Goal: Information Seeking & Learning: Learn about a topic

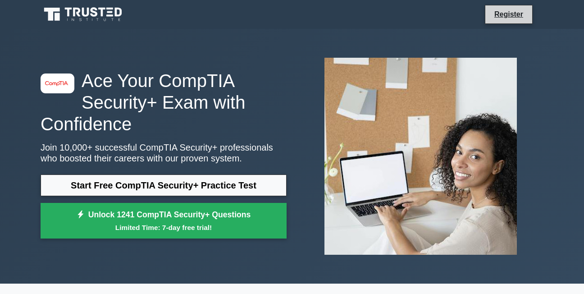
click at [512, 8] on li "Register" at bounding box center [509, 14] width 48 height 19
click at [509, 14] on link "Register" at bounding box center [509, 14] width 40 height 11
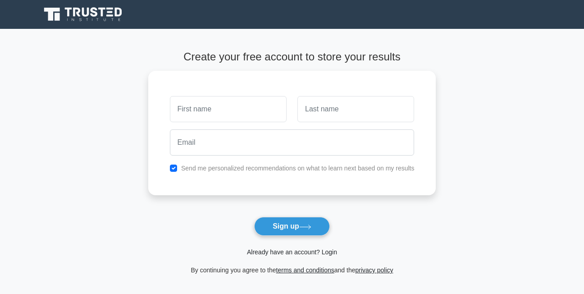
click at [299, 252] on link "Already have an account? Login" at bounding box center [292, 251] width 90 height 7
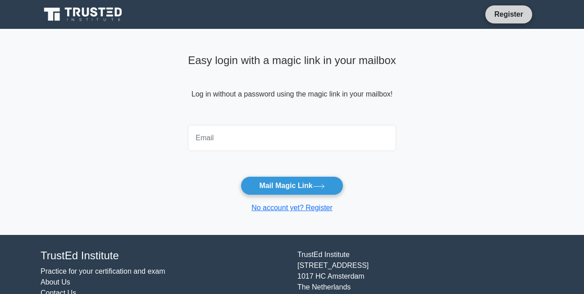
click at [509, 19] on link "Register" at bounding box center [509, 14] width 40 height 11
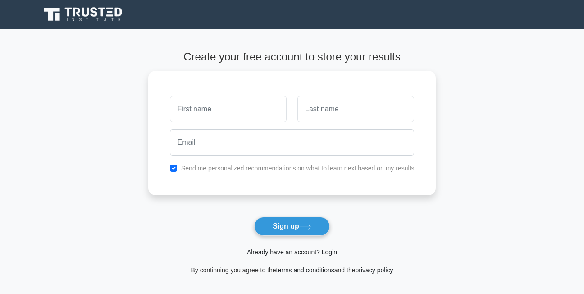
click at [300, 254] on link "Already have an account? Login" at bounding box center [292, 251] width 90 height 7
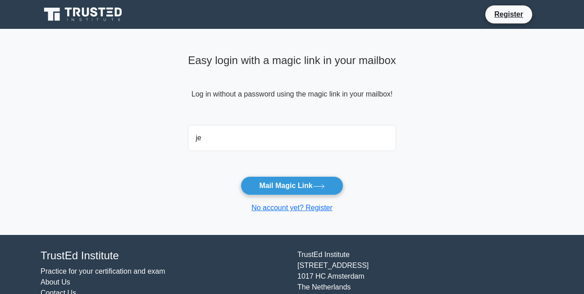
type input "[EMAIL_ADDRESS][DOMAIN_NAME]"
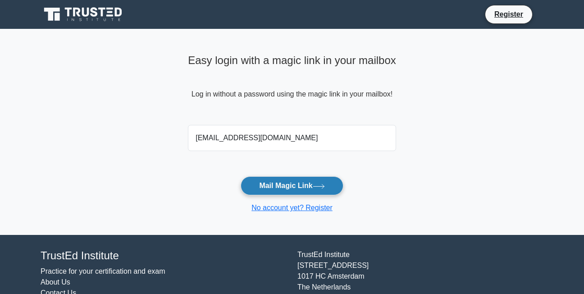
click at [309, 186] on button "Mail Magic Link" at bounding box center [292, 185] width 102 height 19
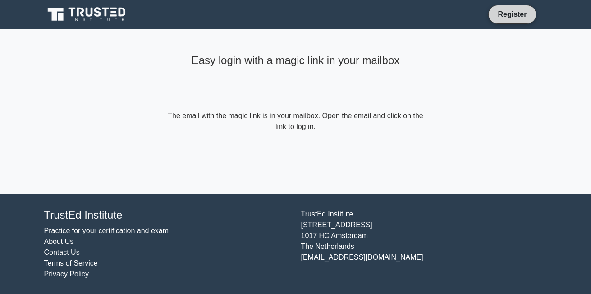
click at [518, 13] on link "Register" at bounding box center [512, 14] width 40 height 11
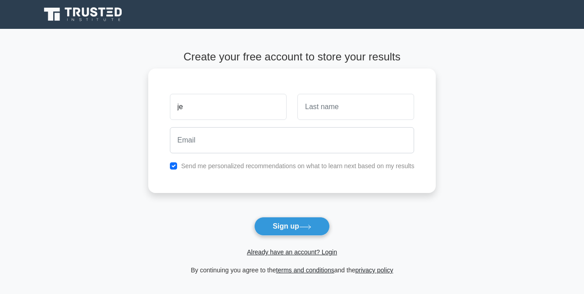
type input "j"
type input "Jericho"
click at [333, 109] on input "text" at bounding box center [356, 107] width 117 height 26
type input "p"
type input "Punno"
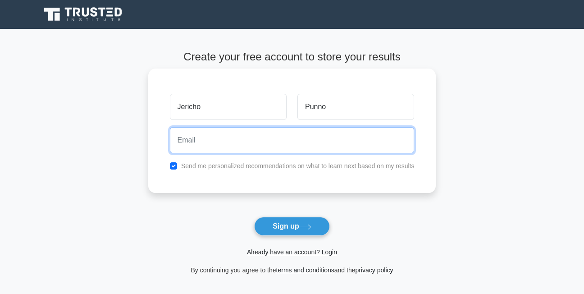
click at [326, 134] on input "email" at bounding box center [292, 140] width 245 height 26
type input "[EMAIL_ADDRESS][DOMAIN_NAME]"
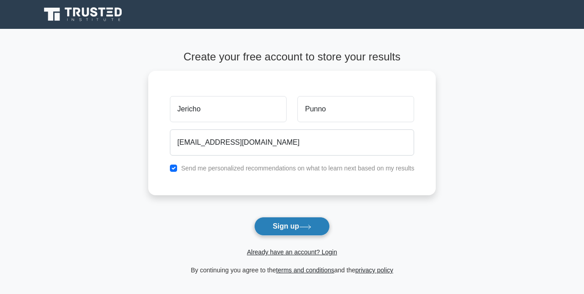
click at [305, 229] on icon at bounding box center [305, 227] width 12 height 5
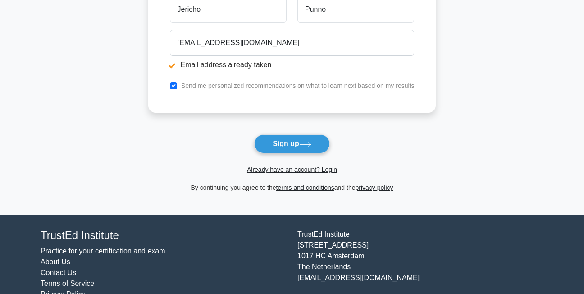
scroll to position [135, 0]
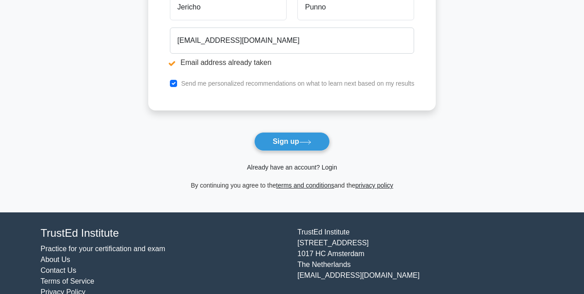
click at [316, 167] on link "Already have an account? Login" at bounding box center [292, 167] width 90 height 7
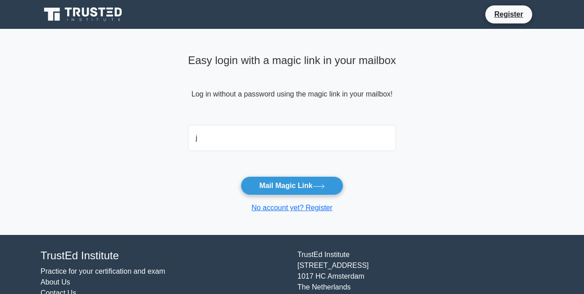
type input "[EMAIL_ADDRESS][DOMAIN_NAME]"
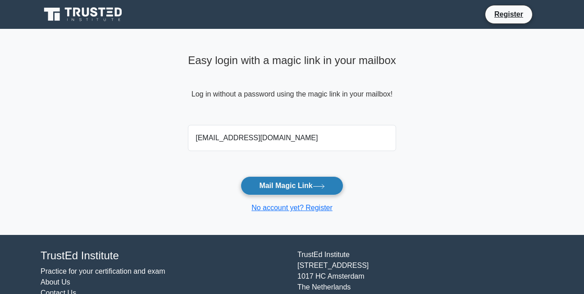
click at [273, 187] on button "Mail Magic Link" at bounding box center [292, 185] width 102 height 19
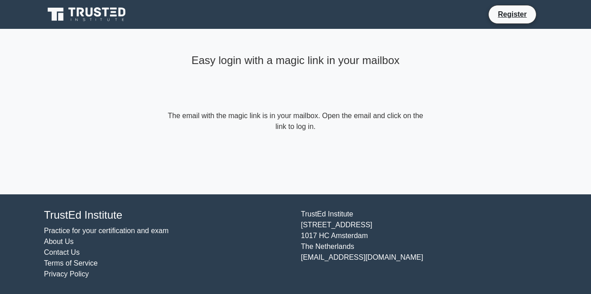
click at [303, 132] on form "The email with the magic link is in your mailbox. Open the email and click on t…" at bounding box center [296, 121] width 260 height 22
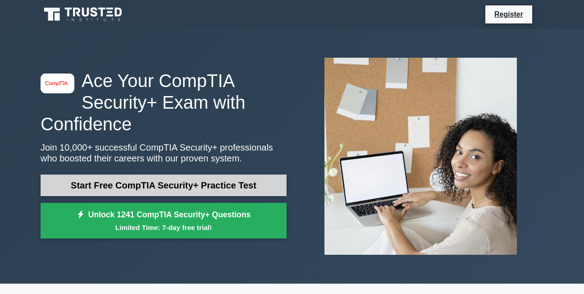
click at [182, 181] on link "Start Free CompTIA Security+ Practice Test" at bounding box center [164, 185] width 246 height 22
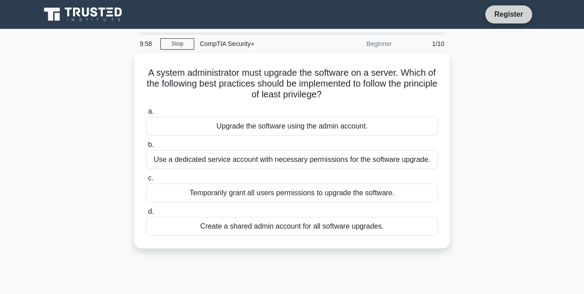
click at [500, 15] on link "Register" at bounding box center [509, 14] width 40 height 11
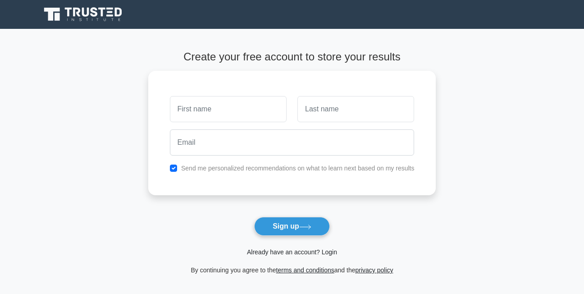
click at [269, 252] on link "Already have an account? Login" at bounding box center [292, 251] width 90 height 7
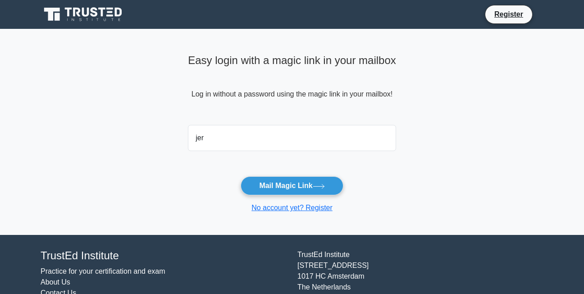
type input "[EMAIL_ADDRESS][DOMAIN_NAME]"
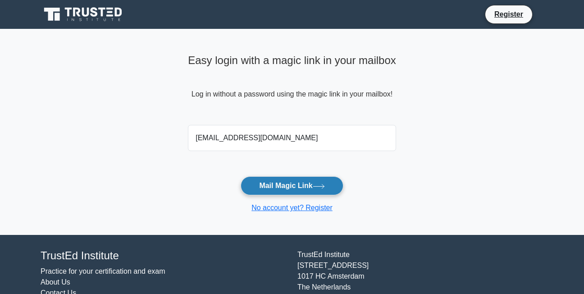
click at [271, 184] on button "Mail Magic Link" at bounding box center [292, 185] width 102 height 19
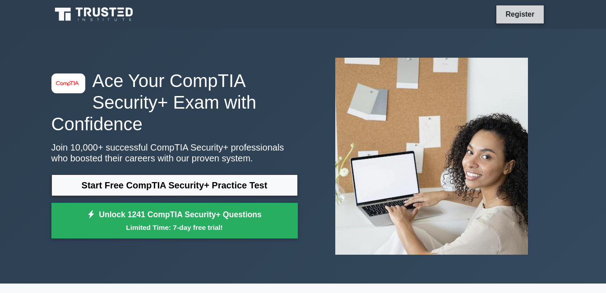
click at [521, 17] on link "Register" at bounding box center [520, 14] width 40 height 11
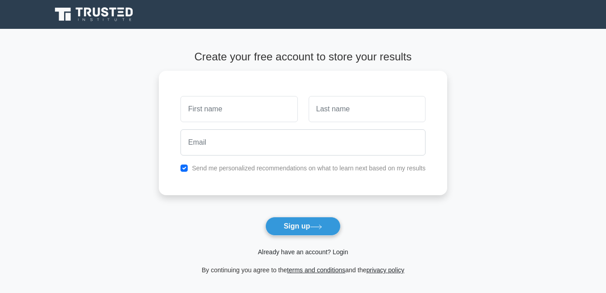
click at [313, 252] on link "Already have an account? Login" at bounding box center [302, 251] width 90 height 7
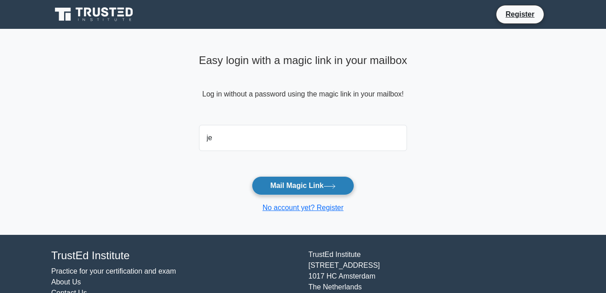
type input "[EMAIL_ADDRESS][DOMAIN_NAME]"
click at [300, 190] on button "Mail Magic Link" at bounding box center [303, 185] width 102 height 19
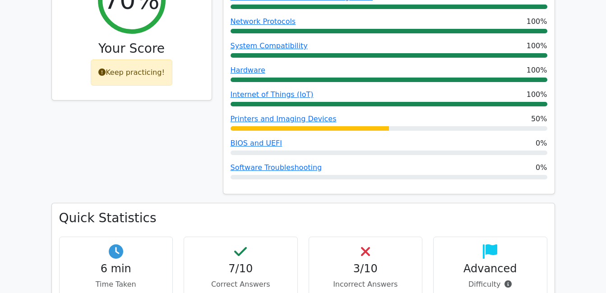
scroll to position [586, 0]
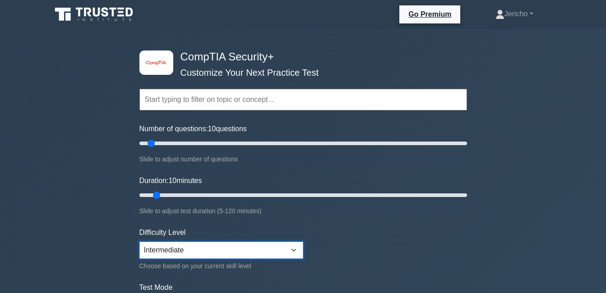
click at [293, 252] on select "Beginner Intermediate Expert" at bounding box center [221, 250] width 164 height 17
select select "beginner"
click at [139, 242] on select "Beginner Intermediate Expert" at bounding box center [221, 250] width 164 height 17
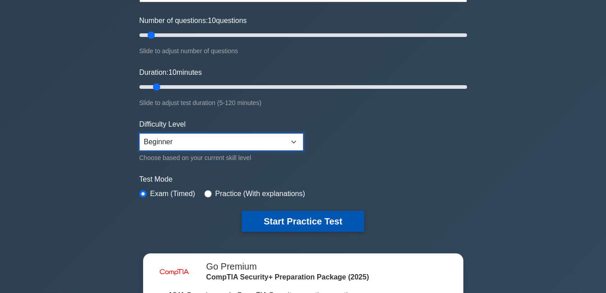
scroll to position [135, 0]
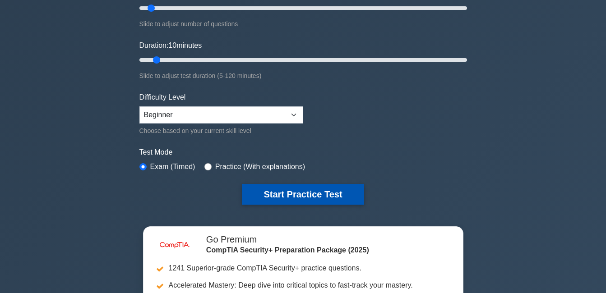
click at [260, 192] on button "Start Practice Test" at bounding box center [303, 194] width 122 height 21
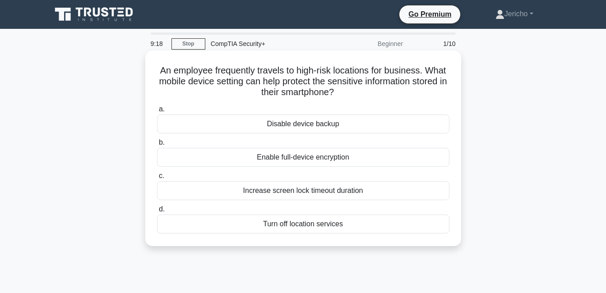
click at [296, 157] on div "Enable full-device encryption" at bounding box center [303, 157] width 292 height 19
click at [157, 146] on input "b. Enable full-device encryption" at bounding box center [157, 143] width 0 height 6
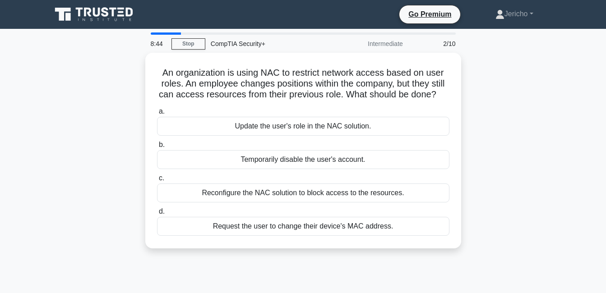
drag, startPoint x: 155, startPoint y: 71, endPoint x: 447, endPoint y: 252, distance: 343.4
click at [447, 252] on div "An organization is using NAC to restrict network access based on user roles. An…" at bounding box center [303, 156] width 514 height 207
copy div "An organization is using NAC to restrict network access based on user roles. An…"
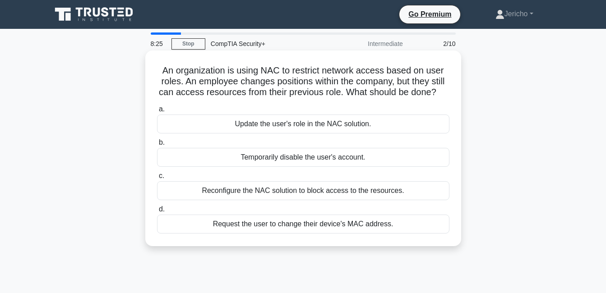
click at [182, 130] on div "Update the user's role in the NAC solution." at bounding box center [303, 124] width 292 height 19
click at [157, 112] on input "a. Update the user's role in the NAC solution." at bounding box center [157, 109] width 0 height 6
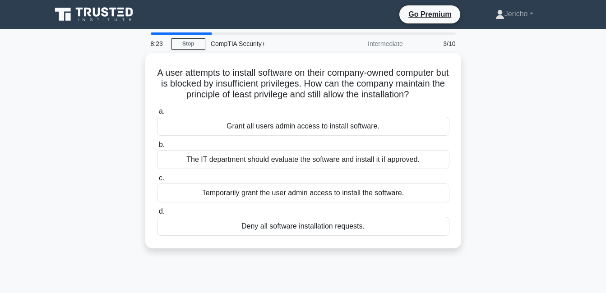
drag, startPoint x: 153, startPoint y: 70, endPoint x: 409, endPoint y: 249, distance: 312.7
click at [409, 249] on div "A user attempts to install software on their company-owned computer but is bloc…" at bounding box center [303, 156] width 514 height 207
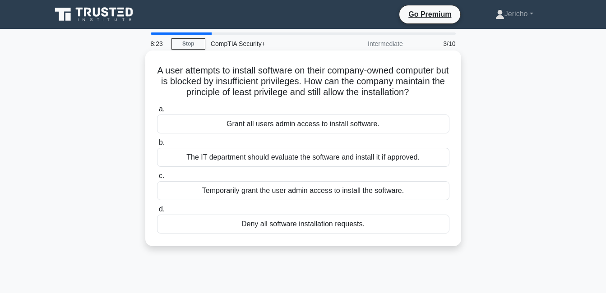
copy div "A user attempts to install software on their company-owned computer but is bloc…"
click at [177, 158] on div "The IT department should evaluate the software and install it if approved." at bounding box center [303, 157] width 292 height 19
click at [157, 146] on input "b. The IT department should evaluate the software and install it if approved." at bounding box center [157, 143] width 0 height 6
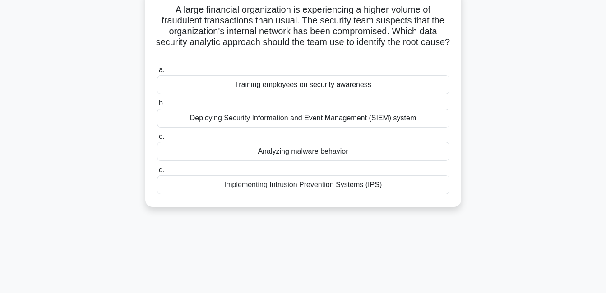
scroll to position [45, 0]
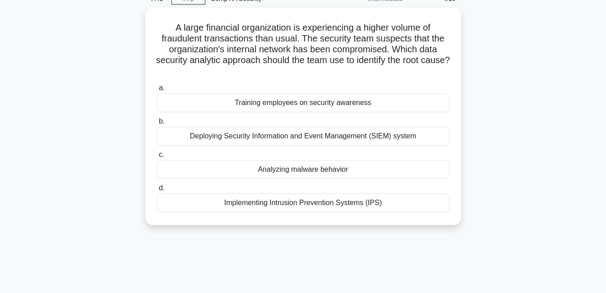
drag, startPoint x: 171, startPoint y: 24, endPoint x: 526, endPoint y: 228, distance: 409.2
click at [526, 228] on div "A large financial organization is experiencing a higher volume of fraudulent tr…" at bounding box center [303, 122] width 514 height 228
copy div "A large financial organization is experiencing a higher volume of fraudulent tr…"
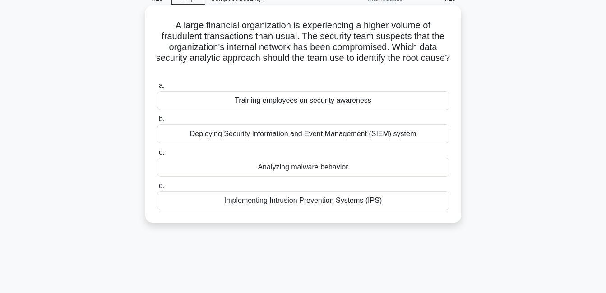
click at [182, 131] on div "Deploying Security Information and Event Management (SIEM) system" at bounding box center [303, 133] width 292 height 19
click at [157, 122] on input "b. Deploying Security Information and Event Management (SIEM) system" at bounding box center [157, 119] width 0 height 6
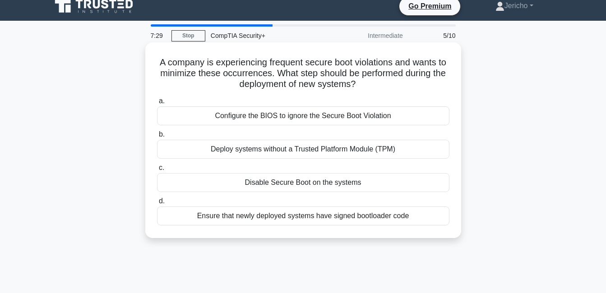
scroll to position [0, 0]
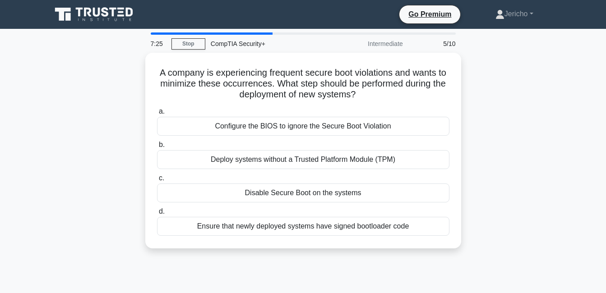
drag, startPoint x: 179, startPoint y: 74, endPoint x: 451, endPoint y: 253, distance: 326.0
click at [451, 253] on div "A company is experiencing frequent secure boot violations and wants to minimize…" at bounding box center [303, 156] width 514 height 207
copy div "A company is experiencing frequent secure boot violations and wants to minimize…"
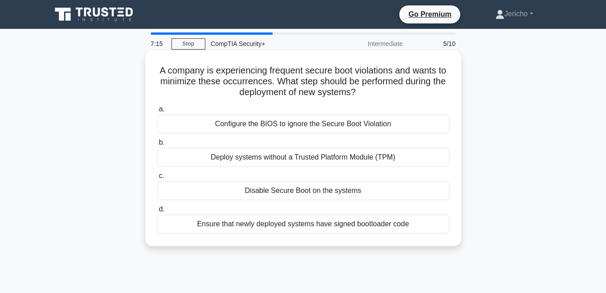
click at [186, 225] on div "Ensure that newly deployed systems have signed bootloader code" at bounding box center [303, 224] width 292 height 19
click at [157, 212] on input "d. Ensure that newly deployed systems have signed bootloader code" at bounding box center [157, 210] width 0 height 6
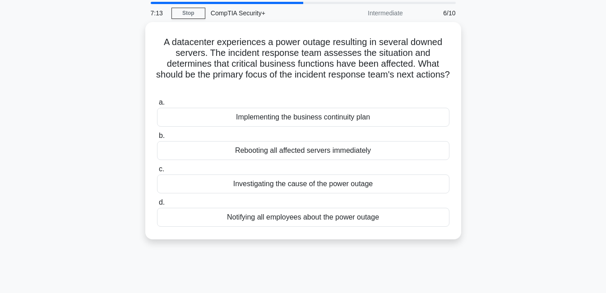
scroll to position [194, 0]
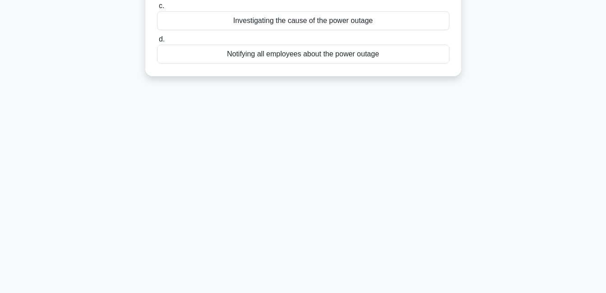
drag, startPoint x: 161, startPoint y: 72, endPoint x: 427, endPoint y: 303, distance: 351.8
click at [427, 293] on html "Go Premium Jericho" at bounding box center [303, 49] width 606 height 487
copy div "A datacenter experiences a power outage resulting in several downed servers. Th…"
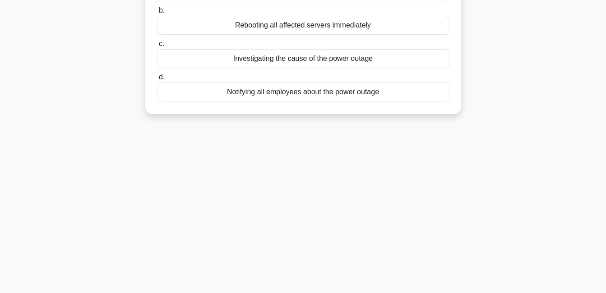
scroll to position [104, 0]
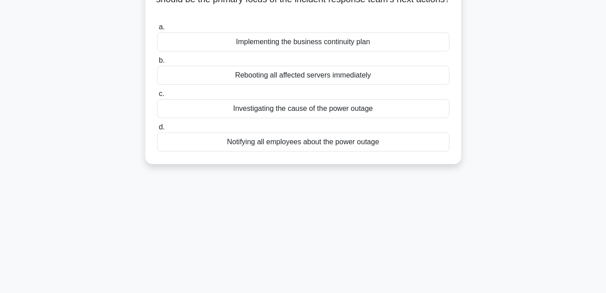
click at [197, 46] on div "Implementing the business continuity plan" at bounding box center [303, 41] width 292 height 19
click at [157, 30] on input "a. Implementing the business continuity plan" at bounding box center [157, 27] width 0 height 6
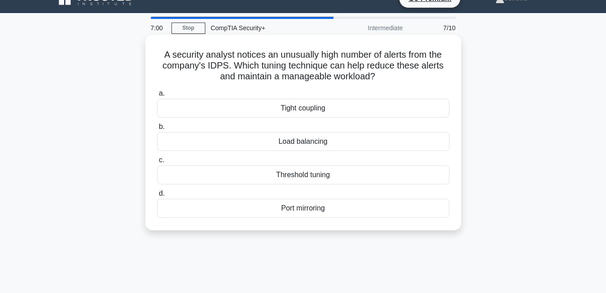
scroll to position [0, 0]
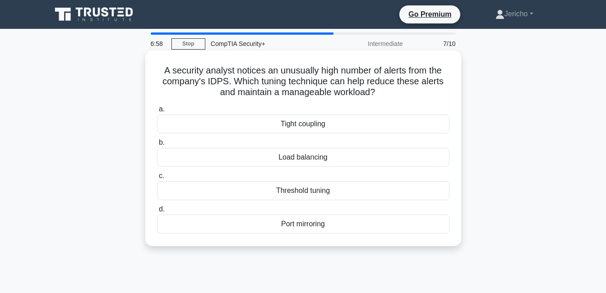
drag, startPoint x: 157, startPoint y: 71, endPoint x: 378, endPoint y: 231, distance: 272.8
click at [378, 231] on div "A security analyst notices an unusually high number of alerts from the company'…" at bounding box center [303, 148] width 308 height 188
copy div "A security analyst notices an unusually high number of alerts from the company'…"
click at [194, 193] on div "Threshold tuning" at bounding box center [303, 190] width 292 height 19
click at [157, 179] on input "c. Threshold tuning" at bounding box center [157, 176] width 0 height 6
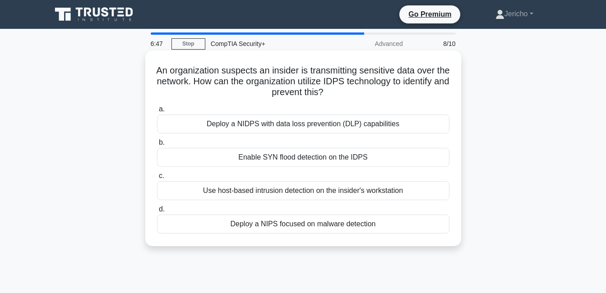
drag, startPoint x: 170, startPoint y: 71, endPoint x: 391, endPoint y: 240, distance: 278.5
click at [391, 240] on div "An organization suspects an insider is transmitting sensitive data over the net…" at bounding box center [303, 148] width 308 height 188
copy div "An organization suspects an insider is transmitting sensitive data over the net…"
click at [179, 123] on div "Deploy a NIDPS with data loss prevention (DLP) capabilities" at bounding box center [303, 124] width 292 height 19
click at [157, 112] on input "a. Deploy a NIDPS with data loss prevention (DLP) capabilities" at bounding box center [157, 109] width 0 height 6
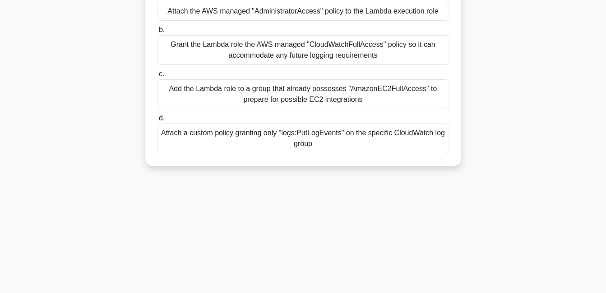
scroll to position [132, 0]
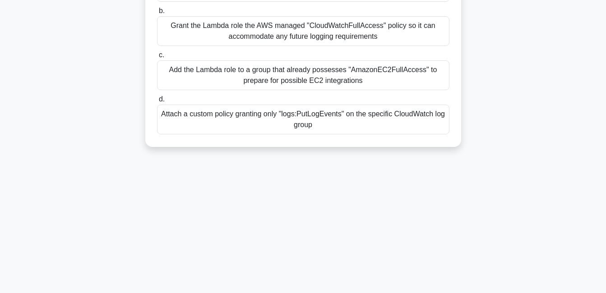
drag, startPoint x: 158, startPoint y: 72, endPoint x: 375, endPoint y: 130, distance: 225.0
click at [375, 130] on div "When configuring an AWS Lambda function that only needs to record its runtime i…" at bounding box center [303, 32] width 308 height 221
copy div "When configuring an AWS Lambda function that only needs to record its runtime i…"
drag, startPoint x: 183, startPoint y: 126, endPoint x: 194, endPoint y: 130, distance: 11.7
click at [184, 126] on div "Attach a custom policy granting only "logs:PutLogEvents" on the specific CloudW…" at bounding box center [303, 120] width 292 height 30
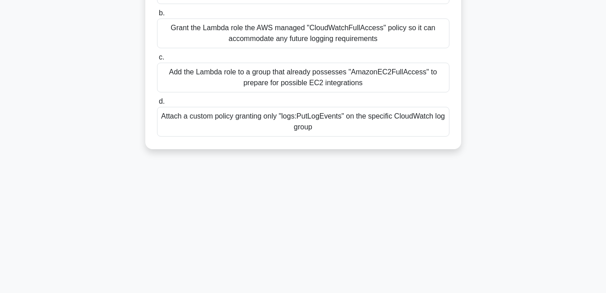
click at [157, 105] on input "d. Attach a custom policy granting only "logs:PutLogEvents" on the specific Clo…" at bounding box center [157, 102] width 0 height 6
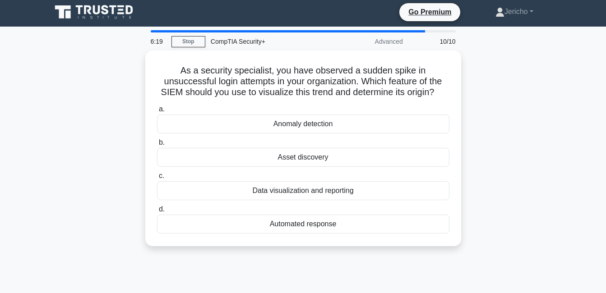
scroll to position [0, 0]
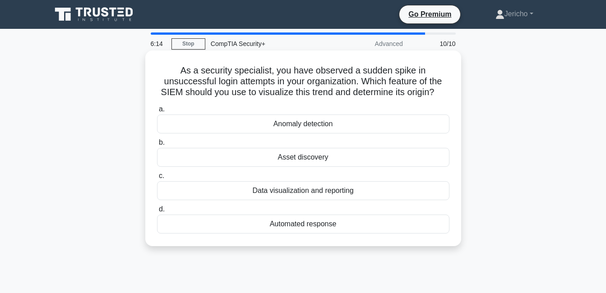
drag, startPoint x: 180, startPoint y: 70, endPoint x: 157, endPoint y: 73, distance: 23.2
click at [157, 73] on h5 "As a security specialist, you have observed a sudden spike in unsuccessful logi…" at bounding box center [303, 81] width 294 height 33
drag, startPoint x: 293, startPoint y: 191, endPoint x: 294, endPoint y: 199, distance: 7.7
click at [294, 199] on div "Data visualization and reporting" at bounding box center [303, 190] width 292 height 19
drag, startPoint x: 294, startPoint y: 199, endPoint x: 235, endPoint y: 196, distance: 59.1
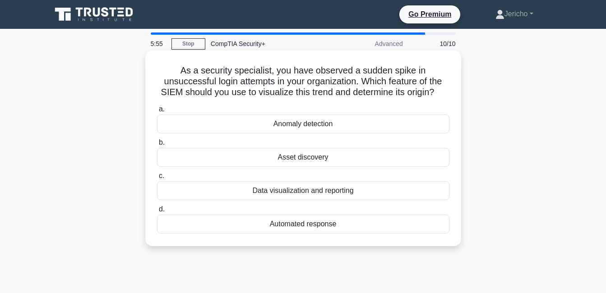
click at [235, 196] on div "Data visualization and reporting" at bounding box center [303, 190] width 292 height 19
click at [157, 179] on input "c. Data visualization and reporting" at bounding box center [157, 176] width 0 height 6
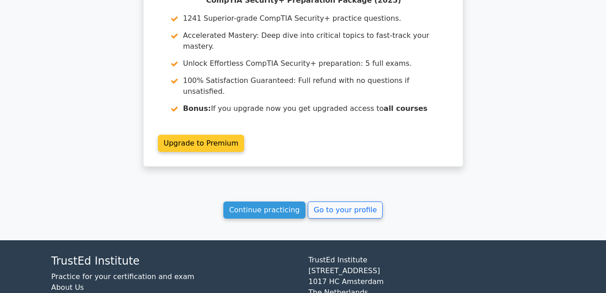
scroll to position [1391, 0]
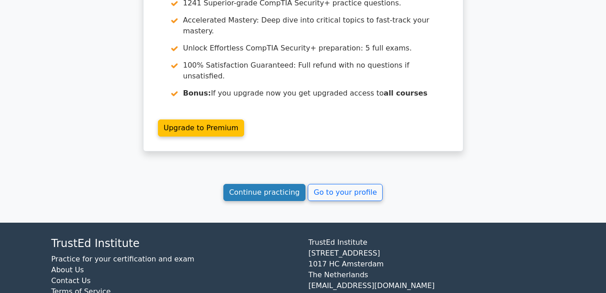
click at [252, 184] on link "Continue practicing" at bounding box center [264, 192] width 83 height 17
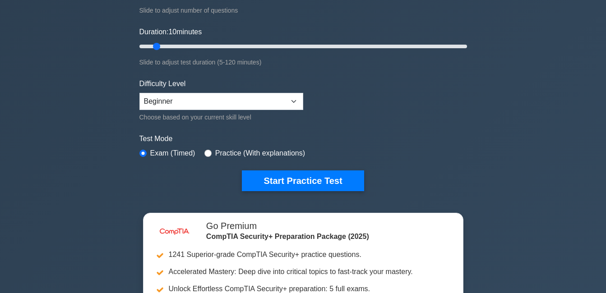
scroll to position [180, 0]
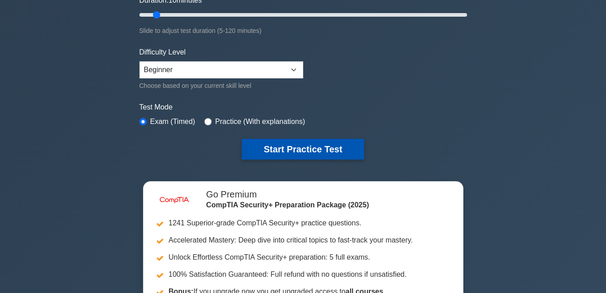
drag, startPoint x: 300, startPoint y: 146, endPoint x: 305, endPoint y: 149, distance: 5.9
click at [305, 149] on button "Start Practice Test" at bounding box center [303, 149] width 122 height 21
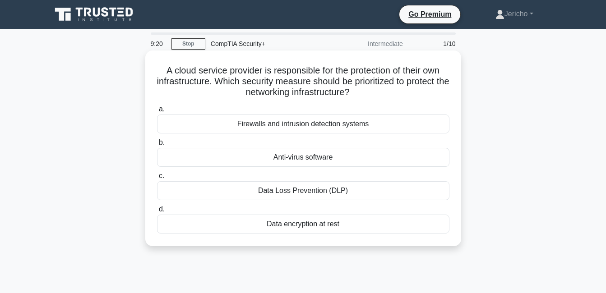
click at [278, 127] on div "Firewalls and intrusion detection systems" at bounding box center [303, 124] width 292 height 19
click at [157, 112] on input "a. Firewalls and intrusion detection systems" at bounding box center [157, 109] width 0 height 6
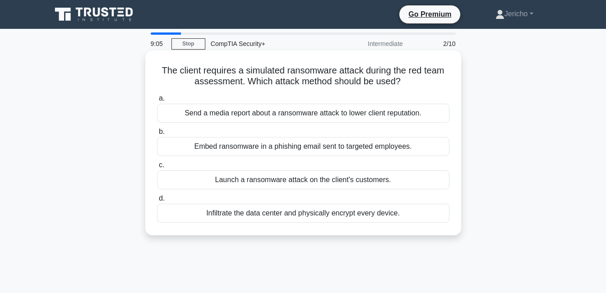
click at [237, 148] on div "Embed ransomware in a phishing email sent to targeted employees." at bounding box center [303, 146] width 292 height 19
click at [157, 135] on input "b. Embed ransomware in a phishing email sent to targeted employees." at bounding box center [157, 132] width 0 height 6
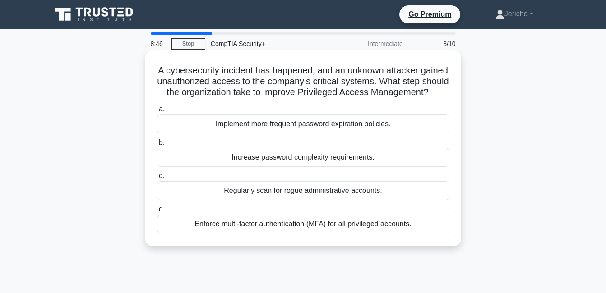
drag, startPoint x: 166, startPoint y: 75, endPoint x: 431, endPoint y: 243, distance: 314.2
click at [431, 243] on div "A cybersecurity incident has happened, and an unknown attacker gained unauthori…" at bounding box center [303, 148] width 308 height 188
copy div "A cybersecurity incident has happened, and an unknown attacker gained unauthori…"
click at [182, 234] on div "Enforce multi-factor authentication (MFA) for all privileged accounts." at bounding box center [303, 224] width 292 height 19
click at [157, 212] on input "d. Enforce multi-factor authentication (MFA) for all privileged accounts." at bounding box center [157, 210] width 0 height 6
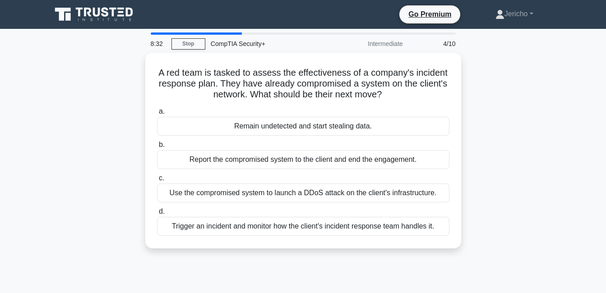
scroll to position [194, 0]
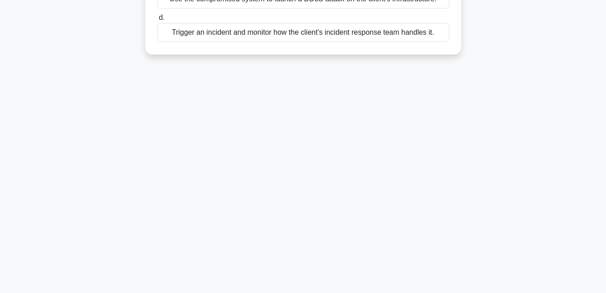
drag, startPoint x: 188, startPoint y: 81, endPoint x: 454, endPoint y: 138, distance: 271.7
click at [454, 138] on div "8:31 Stop CompTIA Security+ Intermediate 4/10 A red team is tasked to assess th…" at bounding box center [303, 64] width 514 height 451
copy div "red team is tasked to assess the effectiveness of a company's incident response…"
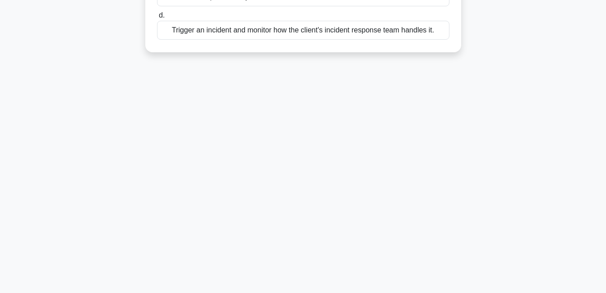
click at [161, 33] on div "Trigger an incident and monitor how the client's incident response team handles…" at bounding box center [303, 30] width 292 height 19
click at [157, 18] on input "d. Trigger an incident and monitor how the client's incident response team hand…" at bounding box center [157, 16] width 0 height 6
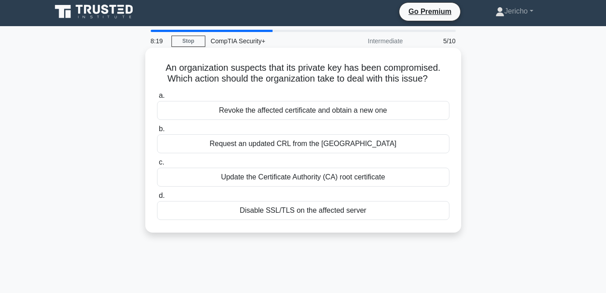
scroll to position [0, 0]
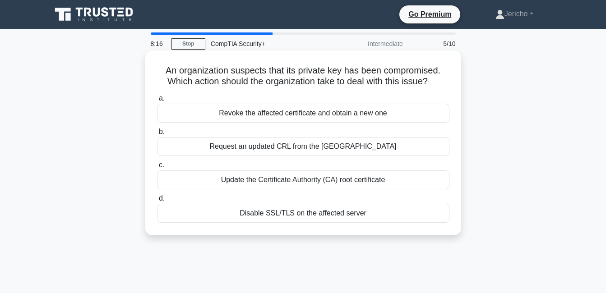
drag, startPoint x: 160, startPoint y: 75, endPoint x: 378, endPoint y: 227, distance: 265.9
click at [378, 227] on div "An organization suspects that its private key has been compromised. Which actio…" at bounding box center [303, 143] width 308 height 178
copy div "An organization suspects that its private key has been compromised. Which actio…"
click at [193, 112] on div "Revoke the affected certificate and obtain a new one" at bounding box center [303, 113] width 292 height 19
click at [157, 101] on input "a. Revoke the affected certificate and obtain a new one" at bounding box center [157, 99] width 0 height 6
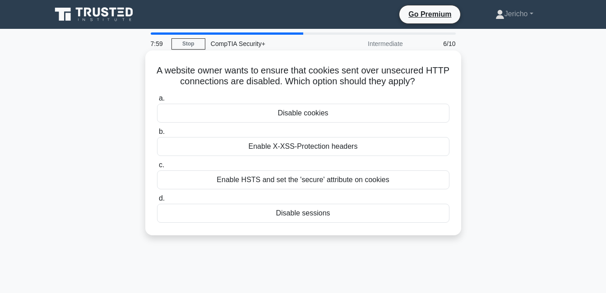
drag, startPoint x: 165, startPoint y: 75, endPoint x: 398, endPoint y: 222, distance: 275.4
click at [398, 222] on div "A website owner wants to ensure that cookies sent over unsecured HTTP connectio…" at bounding box center [303, 143] width 308 height 178
copy div "A website owner wants to ensure that cookies sent over unsecured HTTP connectio…"
click at [194, 181] on div "Enable HSTS and set the 'secure' attribute on cookies" at bounding box center [303, 179] width 292 height 19
click at [157, 168] on input "c. Enable HSTS and set the 'secure' attribute on cookies" at bounding box center [157, 165] width 0 height 6
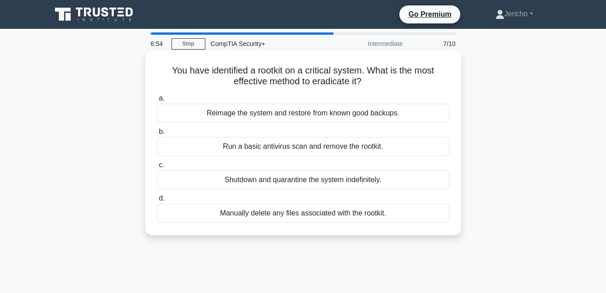
drag, startPoint x: 182, startPoint y: 75, endPoint x: 416, endPoint y: 221, distance: 276.1
click at [416, 221] on div "You have identified a rootkit on a critical system. What is the most effective …" at bounding box center [303, 143] width 308 height 178
copy div "You have identified a rootkit on a critical system. What is the most effective …"
click at [186, 110] on div "Reimage the system and restore from known good backups." at bounding box center [303, 113] width 292 height 19
click at [157, 101] on input "a. Reimage the system and restore from known good backups." at bounding box center [157, 99] width 0 height 6
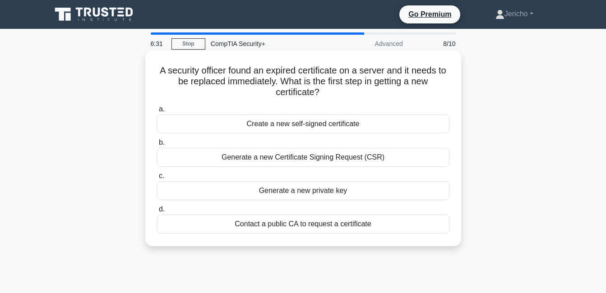
click at [303, 161] on div "Generate a new Certificate Signing Request (CSR)" at bounding box center [303, 157] width 292 height 19
click at [157, 146] on input "b. Generate a new Certificate Signing Request (CSR)" at bounding box center [157, 143] width 0 height 6
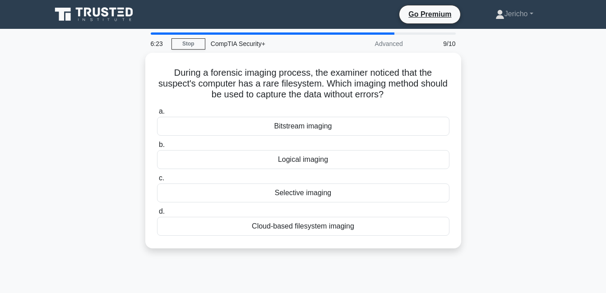
drag, startPoint x: 170, startPoint y: 69, endPoint x: 400, endPoint y: 254, distance: 295.4
click at [400, 254] on div "During a forensic imaging process, the examiner noticed that the suspect's comp…" at bounding box center [303, 156] width 514 height 207
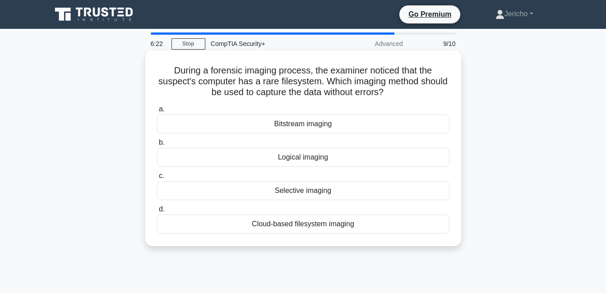
copy div "During a forensic imaging process, the examiner noticed that the suspect's comp…"
click at [183, 124] on div "Bitstream imaging" at bounding box center [303, 124] width 292 height 19
click at [157, 112] on input "a. Bitstream imaging" at bounding box center [157, 109] width 0 height 6
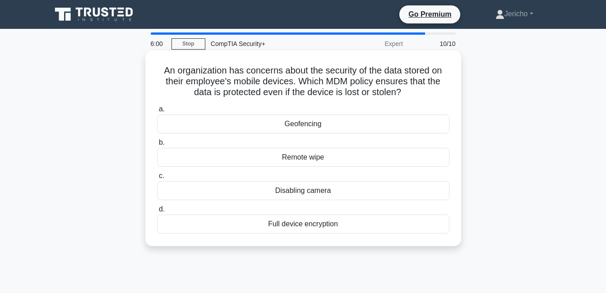
drag, startPoint x: 329, startPoint y: 124, endPoint x: 329, endPoint y: 136, distance: 11.7
click at [329, 129] on div "Geofencing" at bounding box center [303, 124] width 292 height 19
click at [157, 112] on input "a. Geofencing" at bounding box center [157, 109] width 0 height 6
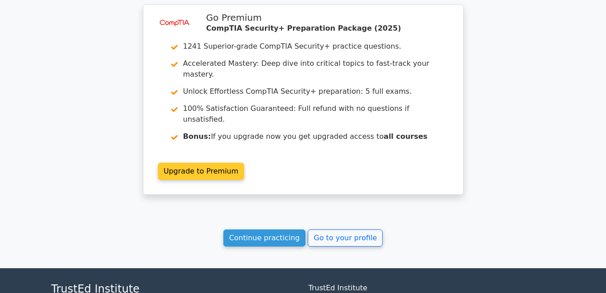
scroll to position [1372, 0]
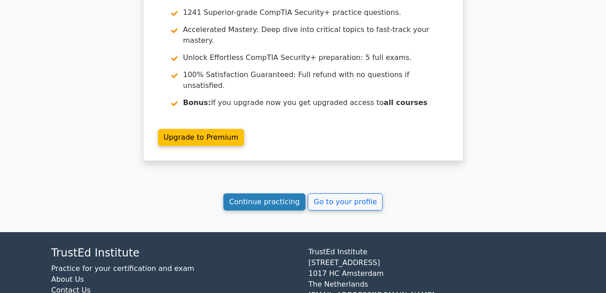
click at [275, 193] on link "Continue practicing" at bounding box center [264, 201] width 83 height 17
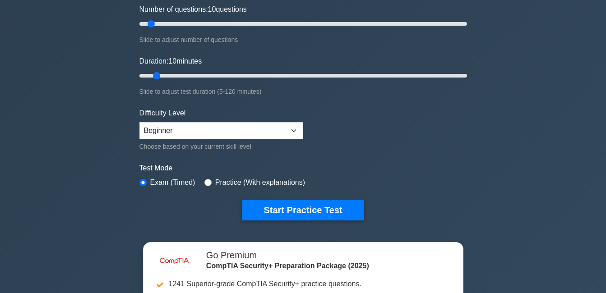
scroll to position [135, 0]
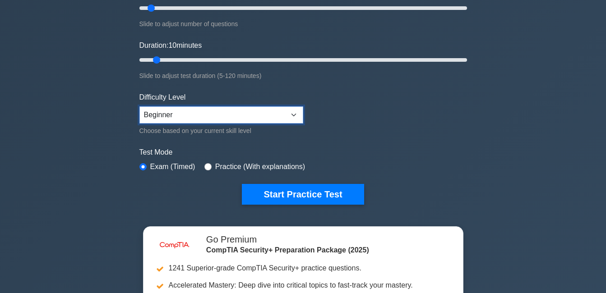
click at [292, 113] on select "Beginner Intermediate Expert" at bounding box center [221, 114] width 164 height 17
select select "intermediate"
click at [139, 106] on select "Beginner Intermediate Expert" at bounding box center [221, 114] width 164 height 17
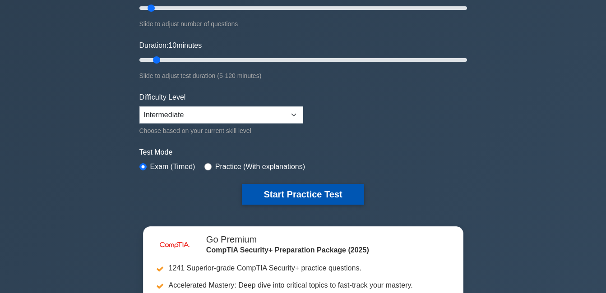
click at [305, 195] on button "Start Practice Test" at bounding box center [303, 194] width 122 height 21
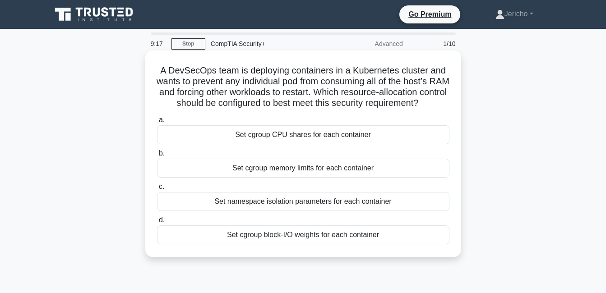
click at [289, 178] on div "Set cgroup memory limits for each container" at bounding box center [303, 168] width 292 height 19
click at [157, 156] on input "b. Set cgroup memory limits for each container" at bounding box center [157, 154] width 0 height 6
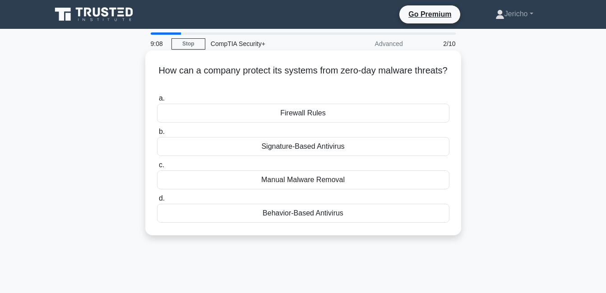
click at [304, 117] on div "Firewall Rules" at bounding box center [303, 113] width 292 height 19
click at [157, 101] on input "a. Firewall Rules" at bounding box center [157, 99] width 0 height 6
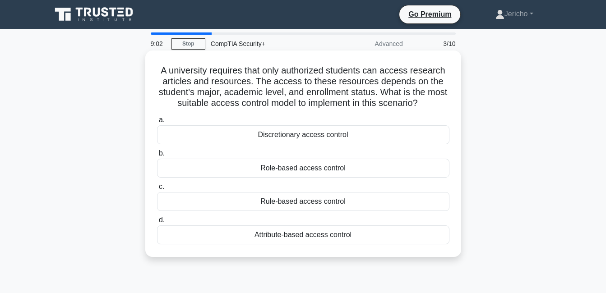
drag, startPoint x: 154, startPoint y: 67, endPoint x: 375, endPoint y: 236, distance: 278.5
click at [375, 236] on div "A university requires that only authorized students can access research article…" at bounding box center [303, 153] width 308 height 199
copy div "A university requires that only authorized students can access research article…"
click at [165, 230] on div "Attribute-based access control" at bounding box center [303, 234] width 292 height 19
click at [157, 223] on input "d. Attribute-based access control" at bounding box center [157, 220] width 0 height 6
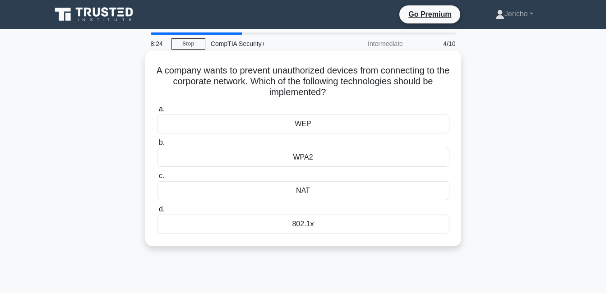
drag, startPoint x: 156, startPoint y: 70, endPoint x: 417, endPoint y: 225, distance: 303.5
click at [417, 225] on div "A company wants to prevent unauthorized devices from connecting to the corporat…" at bounding box center [303, 148] width 308 height 188
copy div "A company wants to prevent unauthorized devices from connecting to the corporat…"
click at [361, 228] on div "802.1x" at bounding box center [303, 224] width 292 height 19
click at [157, 212] on input "d. 802.1x" at bounding box center [157, 210] width 0 height 6
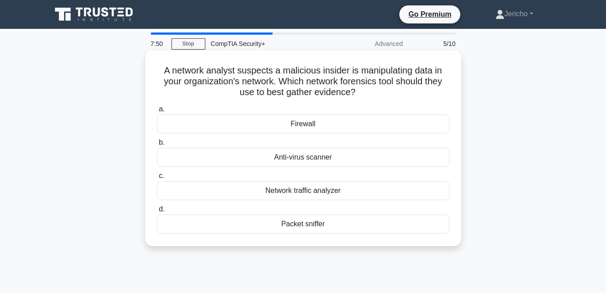
click at [261, 197] on div "Network traffic analyzer" at bounding box center [303, 190] width 292 height 19
click at [157, 179] on input "c. Network traffic analyzer" at bounding box center [157, 176] width 0 height 6
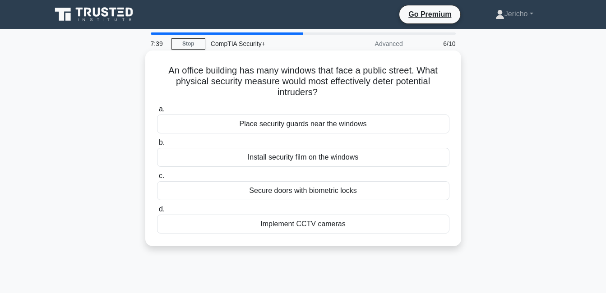
drag, startPoint x: 162, startPoint y: 69, endPoint x: 447, endPoint y: 244, distance: 333.7
click at [447, 244] on div "An office building has many windows that face a public street. What physical se…" at bounding box center [303, 148] width 316 height 196
copy div "An office building has many windows that face a public street. What physical se…"
click at [218, 160] on div "Install security film on the windows" at bounding box center [303, 157] width 292 height 19
click at [157, 146] on input "b. Install security film on the windows" at bounding box center [157, 143] width 0 height 6
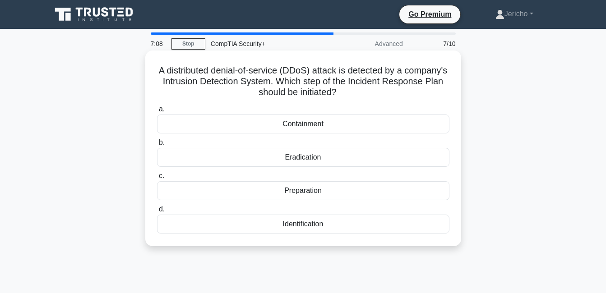
drag, startPoint x: 323, startPoint y: 124, endPoint x: 323, endPoint y: 129, distance: 5.4
click at [323, 129] on div "Containment" at bounding box center [303, 124] width 292 height 19
click at [157, 112] on input "a. Containment" at bounding box center [157, 109] width 0 height 6
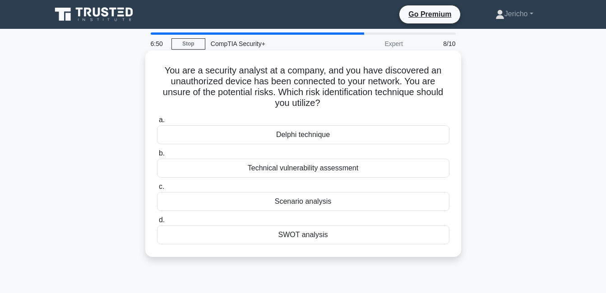
click at [333, 166] on div "Technical vulnerability assessment" at bounding box center [303, 168] width 292 height 19
click at [157, 156] on input "b. Technical vulnerability assessment" at bounding box center [157, 154] width 0 height 6
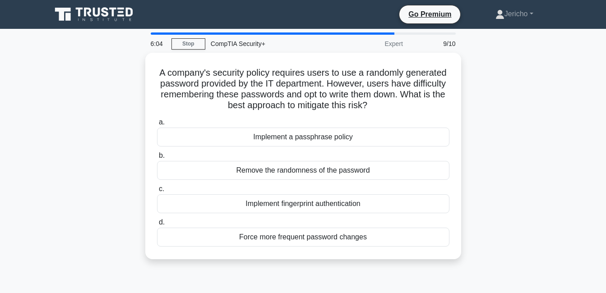
drag, startPoint x: 151, startPoint y: 66, endPoint x: 437, endPoint y: 270, distance: 351.4
click at [437, 270] on div "A company's security policy requires users to use a randomly generated password…" at bounding box center [303, 161] width 514 height 217
copy div "A company's security policy requires users to use a randomly generated password…"
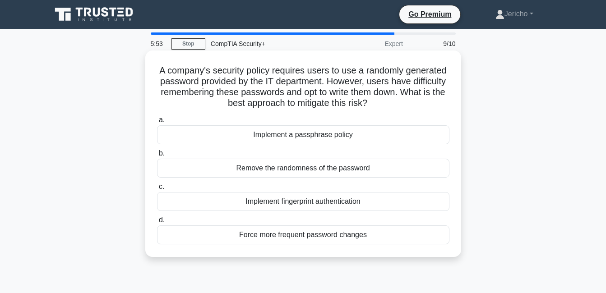
click at [218, 130] on div "Implement a passphrase policy" at bounding box center [303, 134] width 292 height 19
click at [157, 123] on input "a. Implement a passphrase policy" at bounding box center [157, 120] width 0 height 6
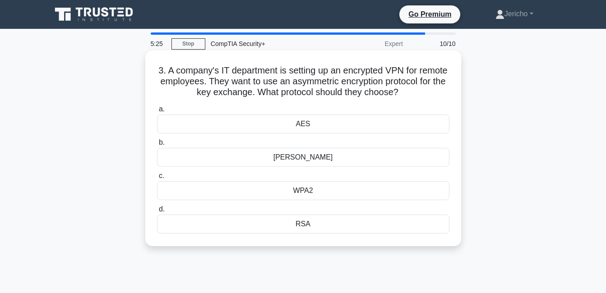
click at [266, 188] on div "WPA2" at bounding box center [303, 190] width 292 height 19
click at [157, 179] on input "c. WPA2" at bounding box center [157, 176] width 0 height 6
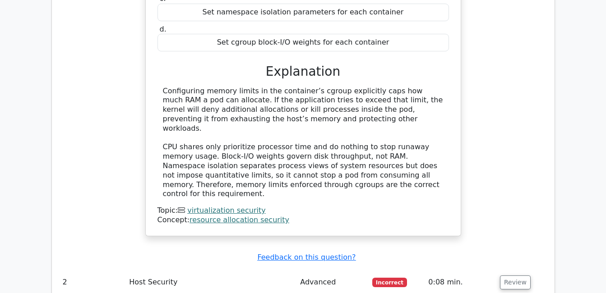
scroll to position [1056, 0]
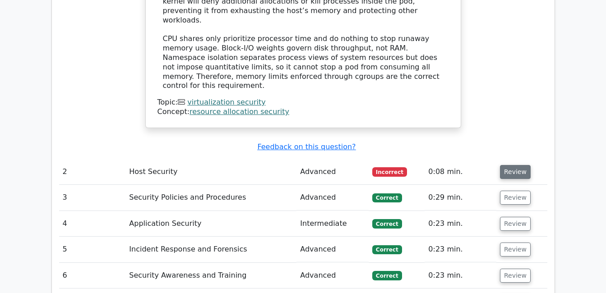
click at [517, 165] on button "Review" at bounding box center [515, 172] width 31 height 14
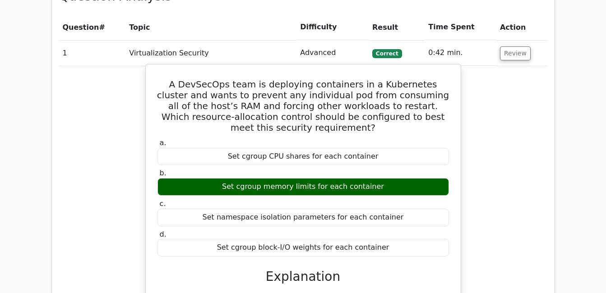
scroll to position [695, 0]
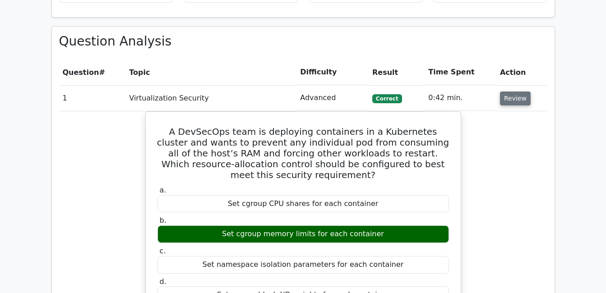
click at [514, 92] on button "Review" at bounding box center [515, 99] width 31 height 14
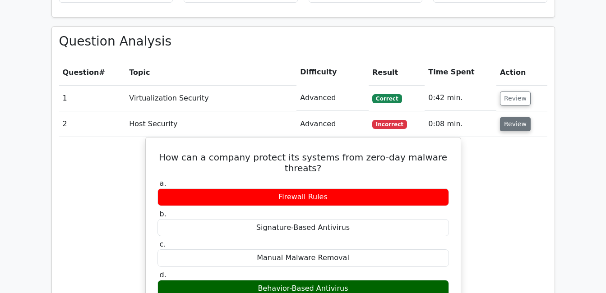
click at [503, 117] on button "Review" at bounding box center [515, 124] width 31 height 14
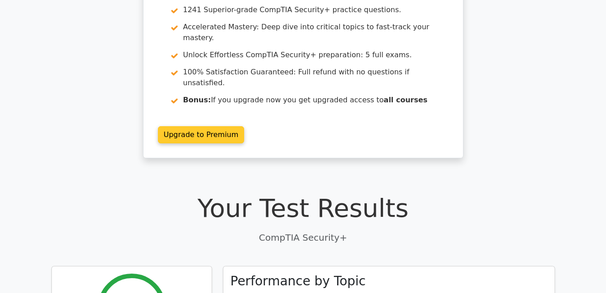
scroll to position [180, 0]
